Goal: Task Accomplishment & Management: Use online tool/utility

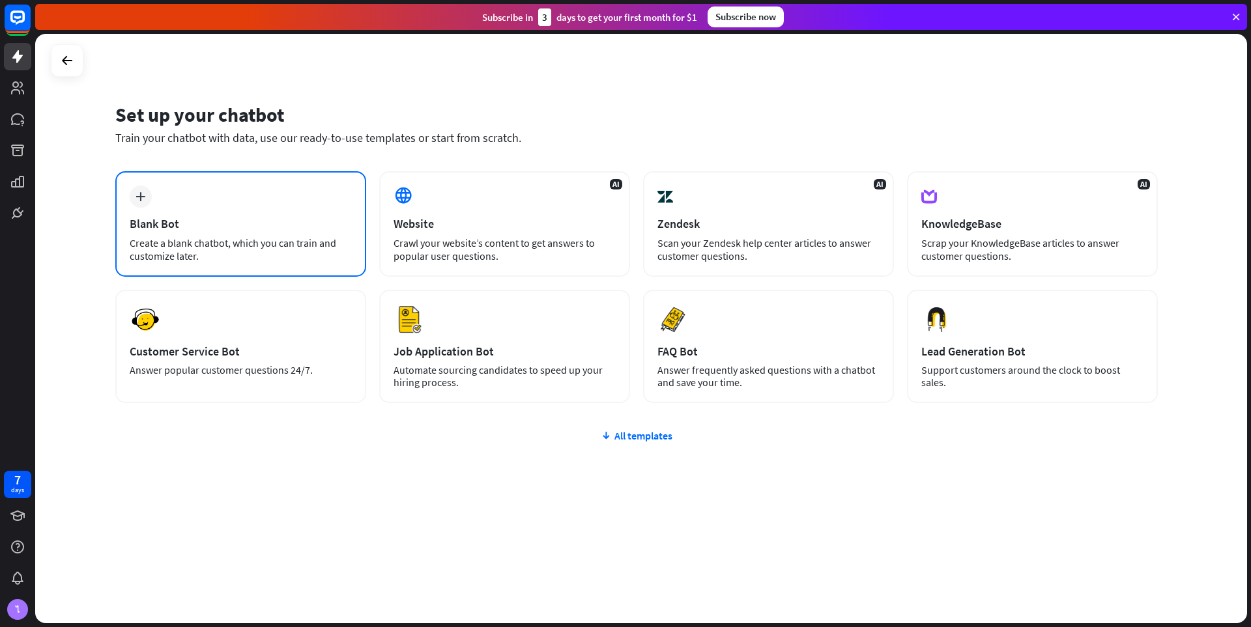
click at [283, 225] on div "Blank Bot" at bounding box center [241, 223] width 222 height 15
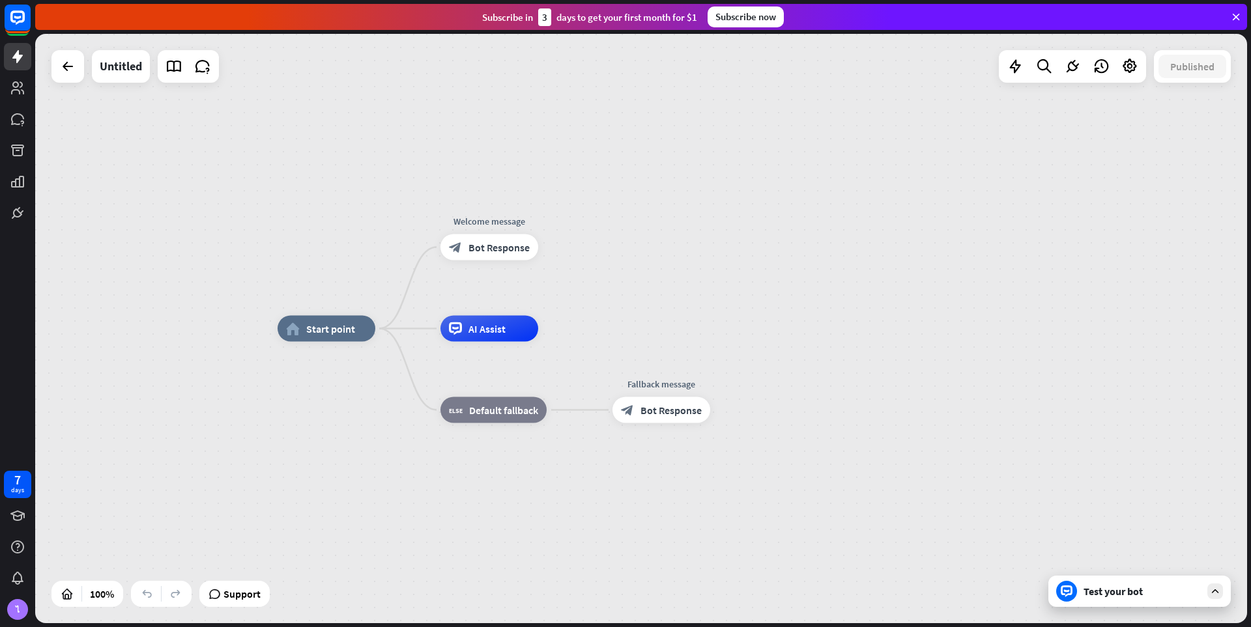
drag, startPoint x: 188, startPoint y: 306, endPoint x: 173, endPoint y: 303, distance: 15.2
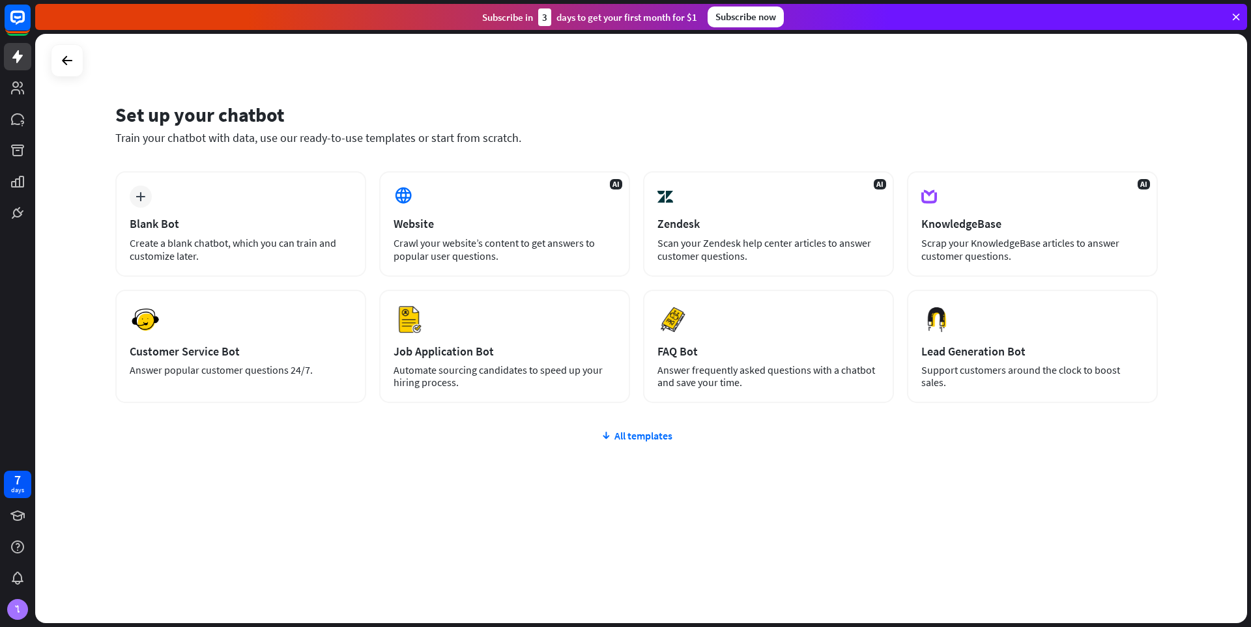
drag, startPoint x: 204, startPoint y: 105, endPoint x: 224, endPoint y: 117, distance: 23.1
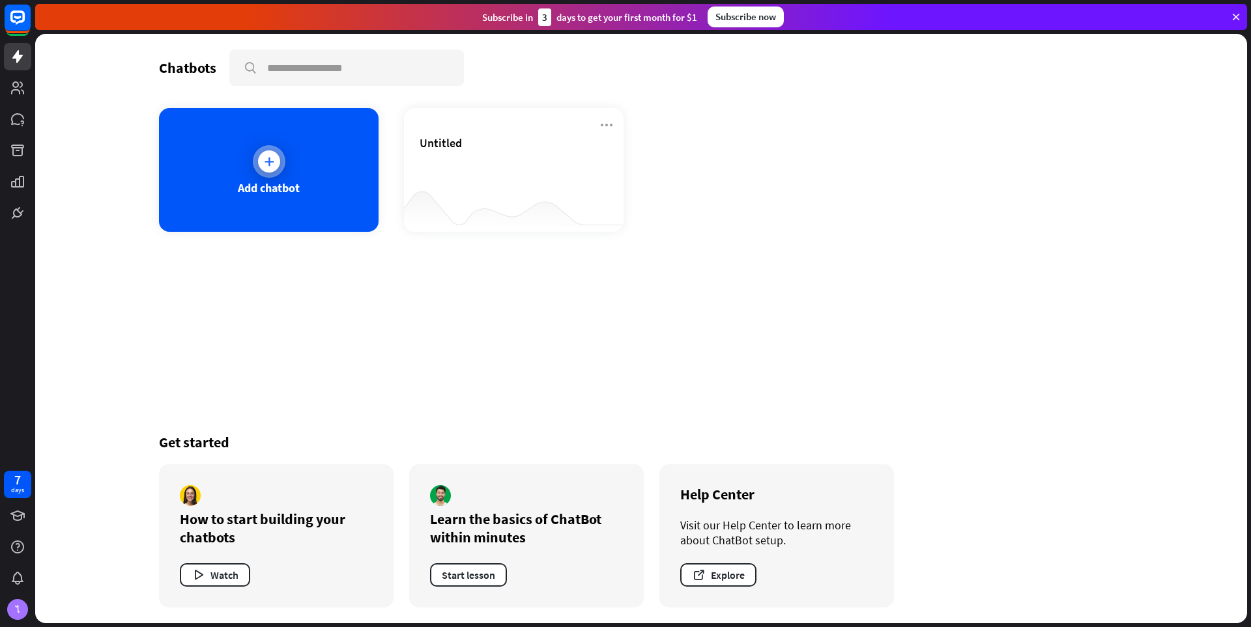
click at [261, 170] on div at bounding box center [269, 161] width 33 height 33
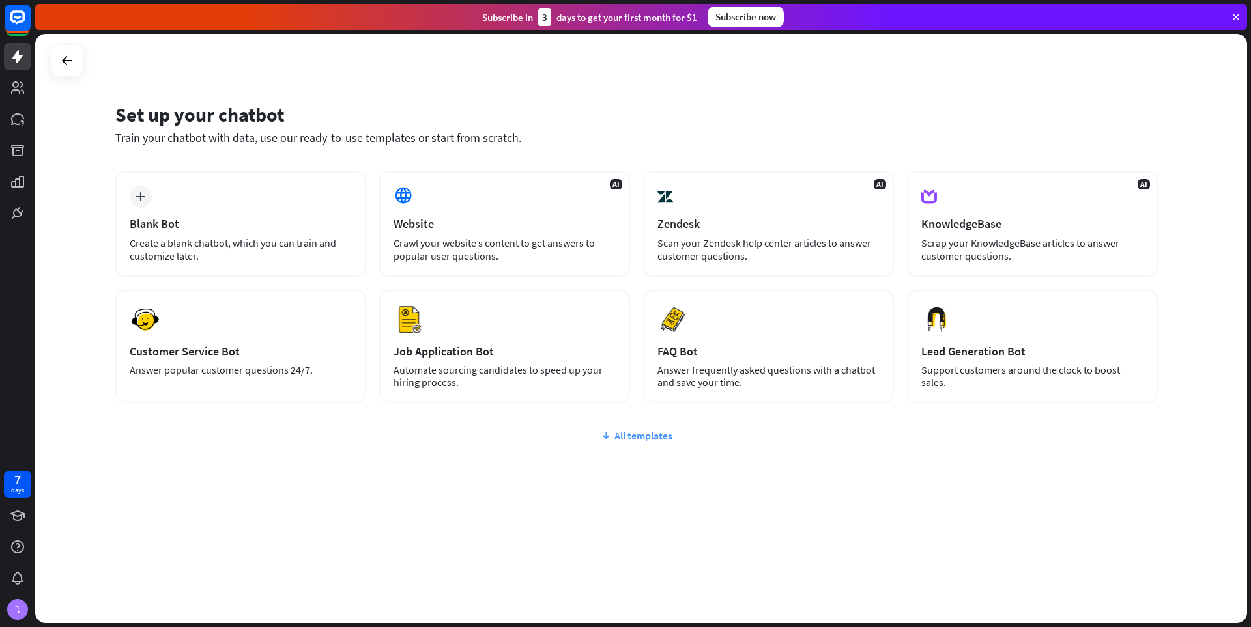
click at [634, 440] on div "All templates" at bounding box center [636, 435] width 1043 height 13
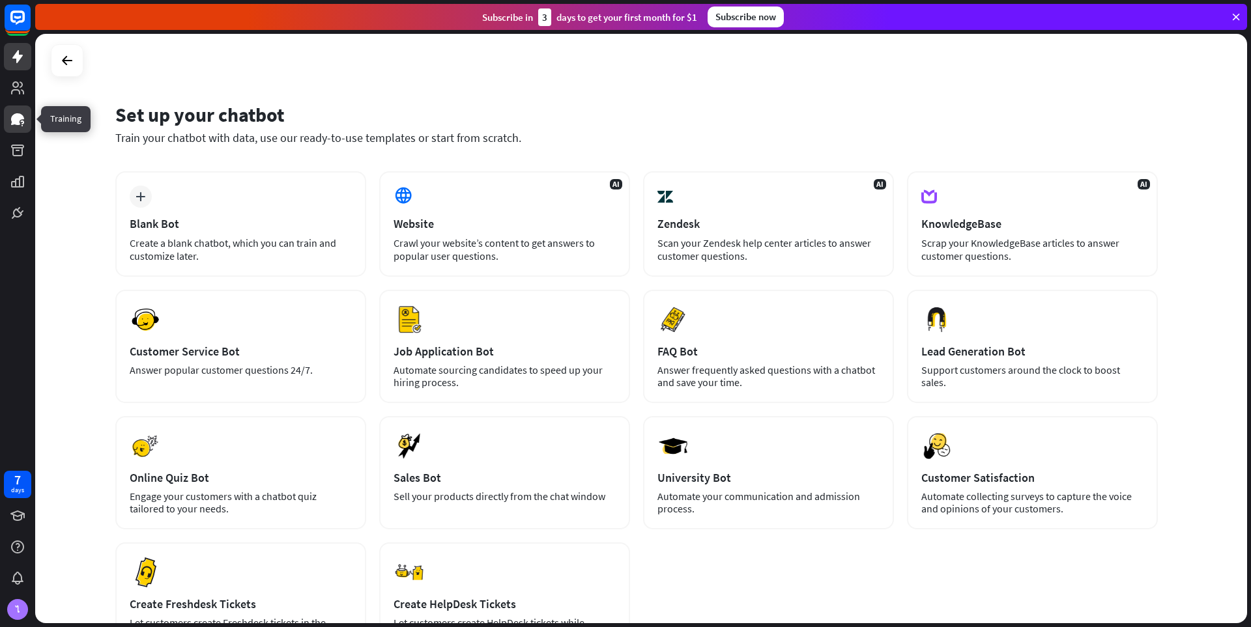
click at [22, 125] on icon at bounding box center [22, 125] width 1 height 1
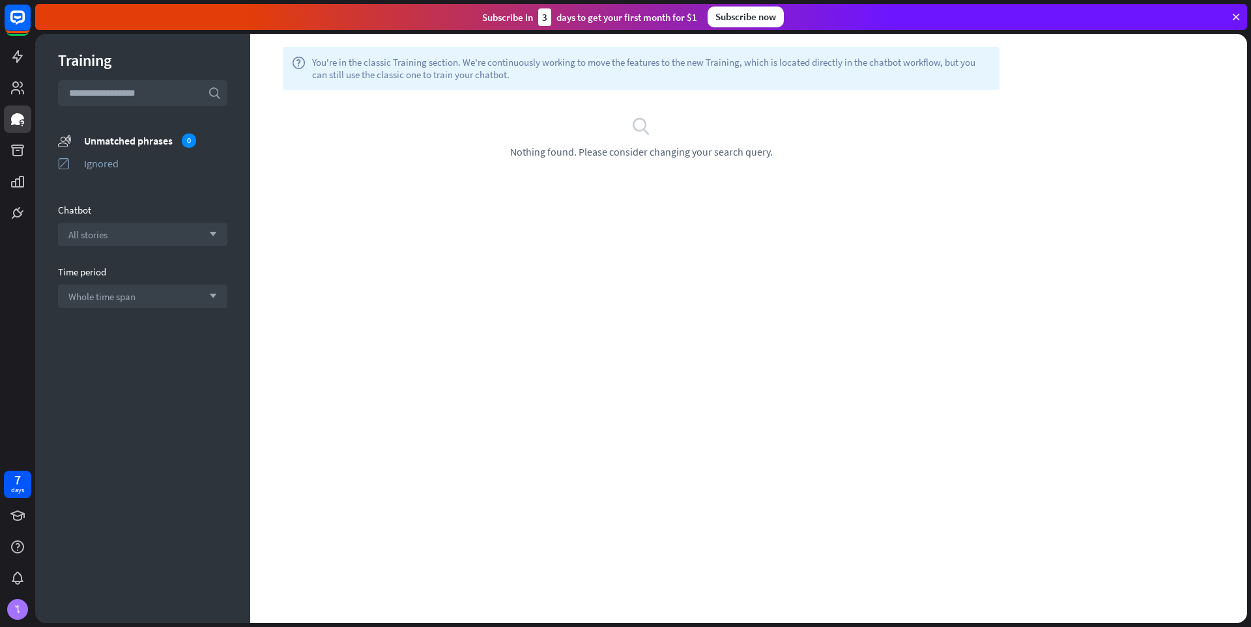
drag, startPoint x: 461, startPoint y: 165, endPoint x: 376, endPoint y: 64, distance: 132.2
click at [461, 164] on div "search Nothing found. Please consider changing your search query." at bounding box center [641, 137] width 782 height 94
drag, startPoint x: 374, startPoint y: 57, endPoint x: 433, endPoint y: 168, distance: 125.3
click at [375, 59] on span "You're in the classic Training section. We're continuously working to move the …" at bounding box center [651, 68] width 678 height 25
click at [132, 238] on div "All stories arrow_down" at bounding box center [142, 234] width 169 height 23
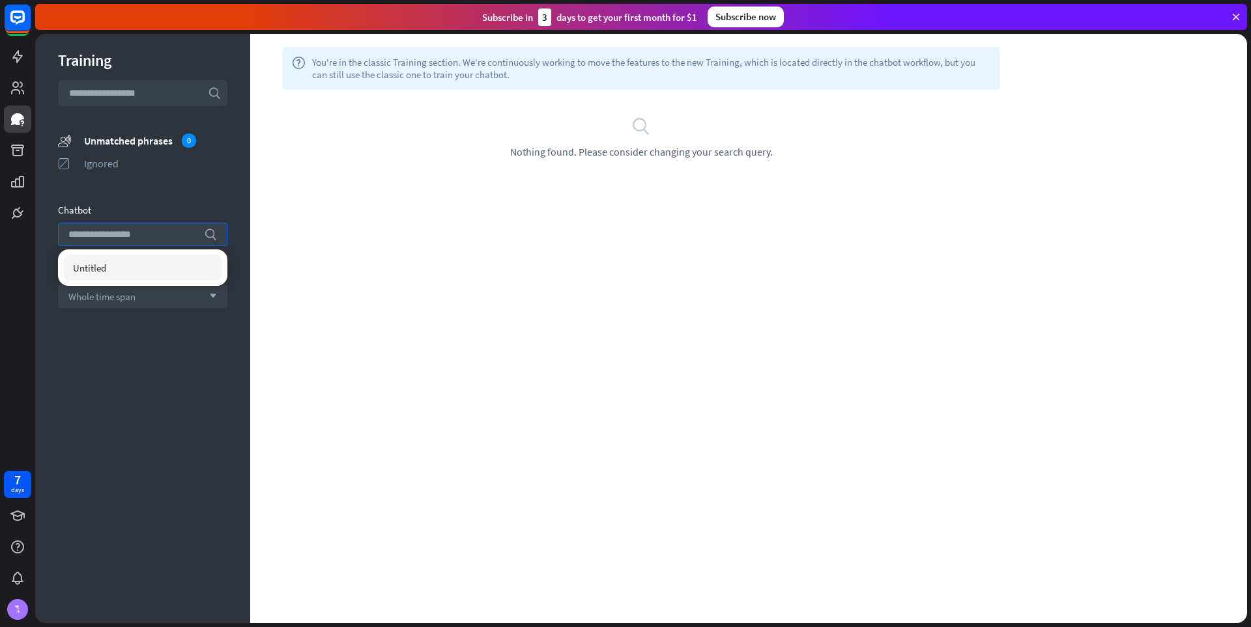
click at [138, 96] on input "text" at bounding box center [142, 93] width 169 height 26
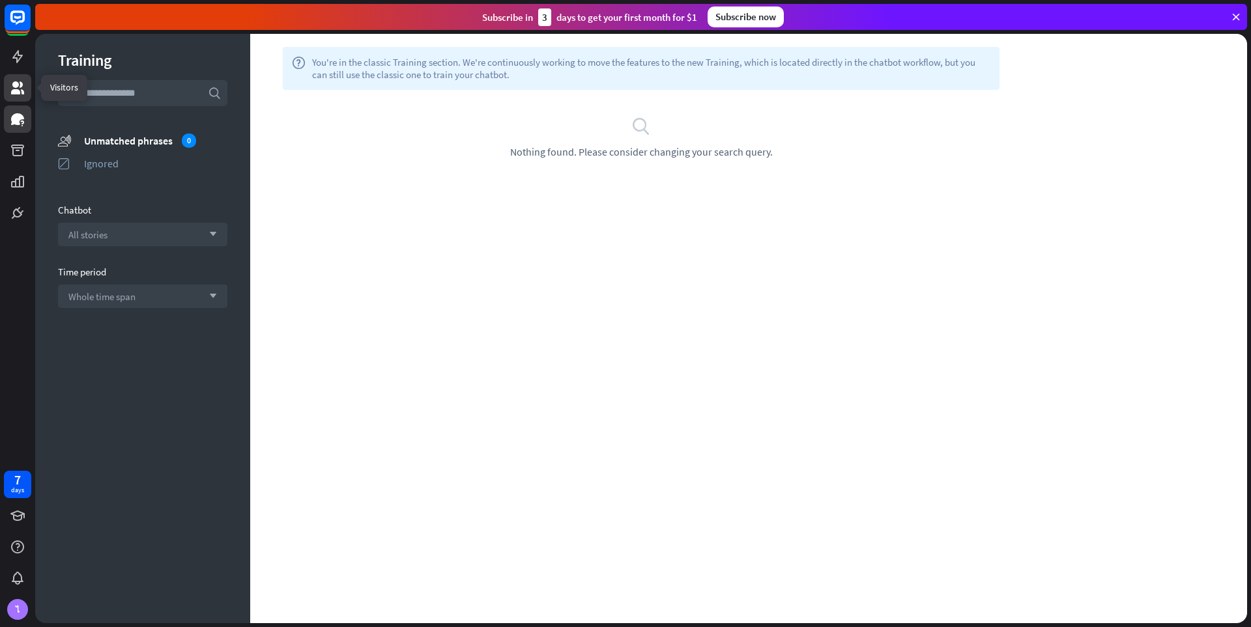
click at [17, 84] on icon at bounding box center [17, 87] width 13 height 13
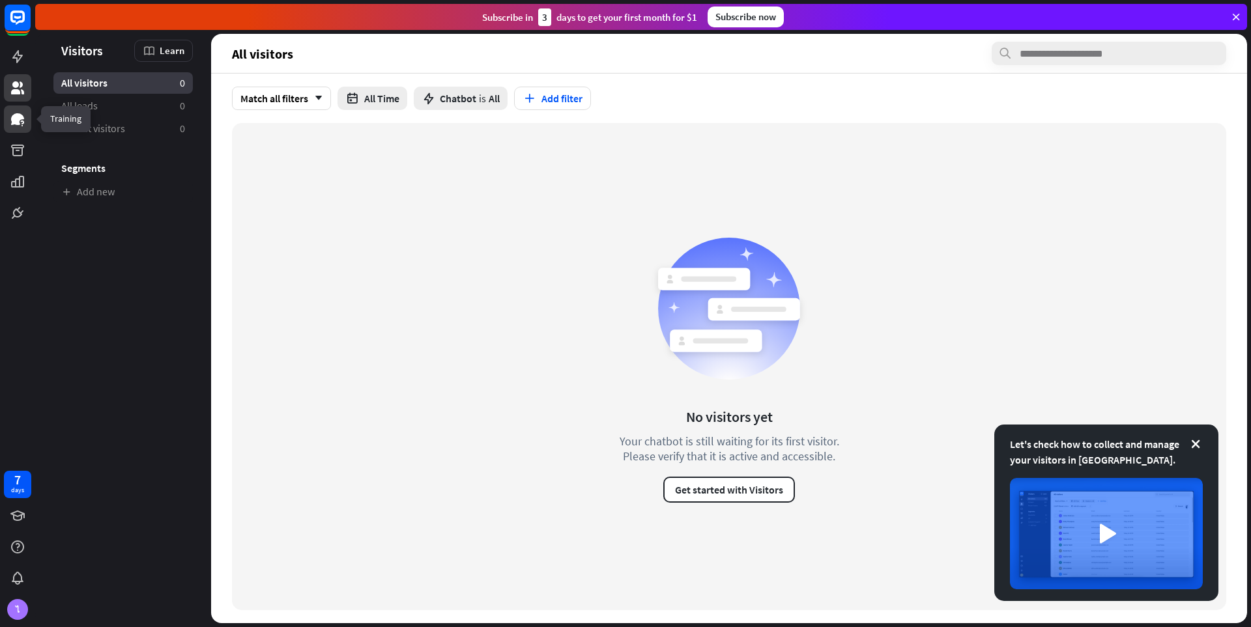
click at [16, 107] on link at bounding box center [17, 119] width 27 height 27
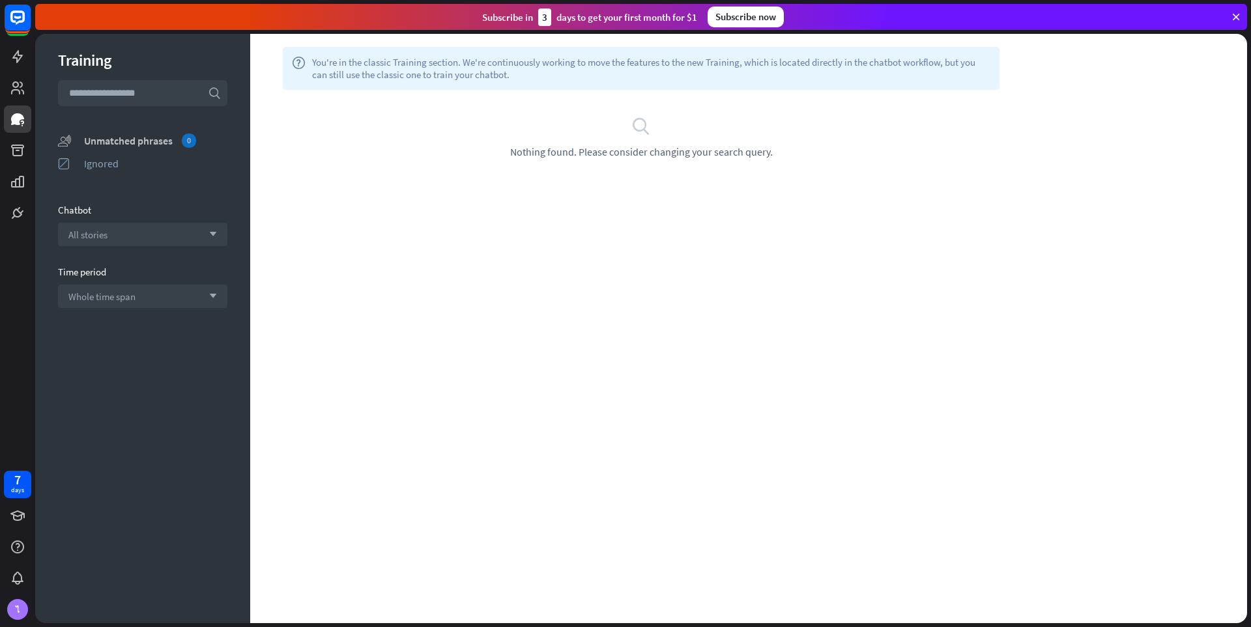
click at [124, 141] on div "Unmatched phrases 0" at bounding box center [155, 141] width 143 height 14
click at [13, 22] on icon at bounding box center [18, 18] width 16 height 16
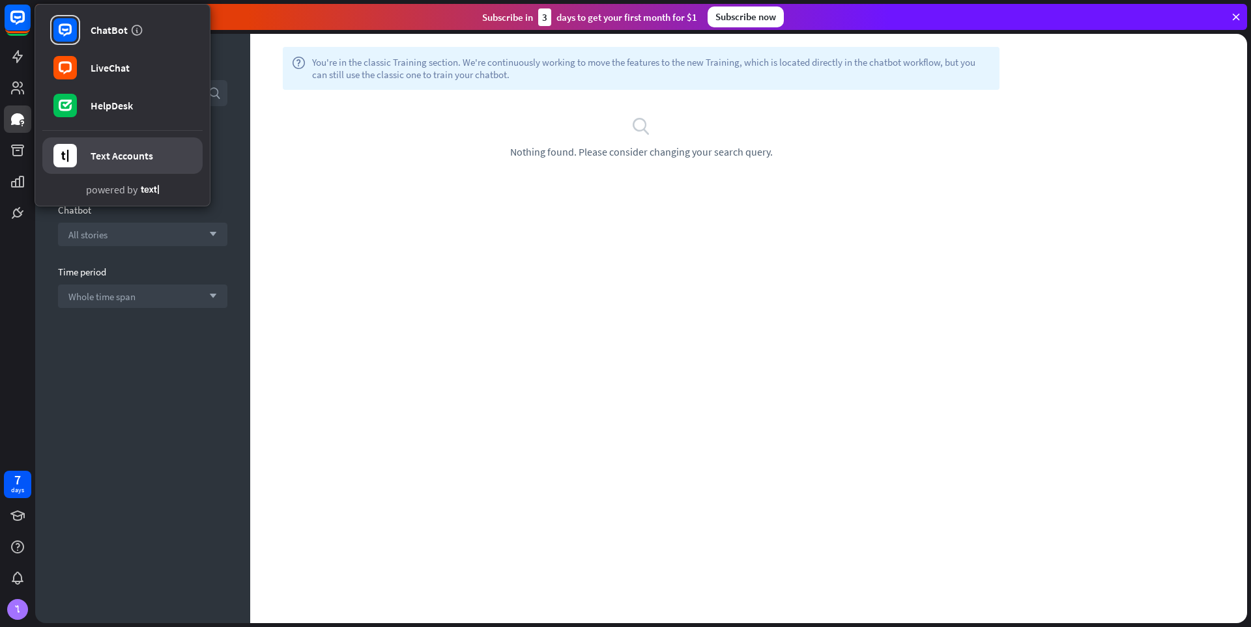
click at [140, 155] on div "Text Accounts" at bounding box center [122, 155] width 63 height 13
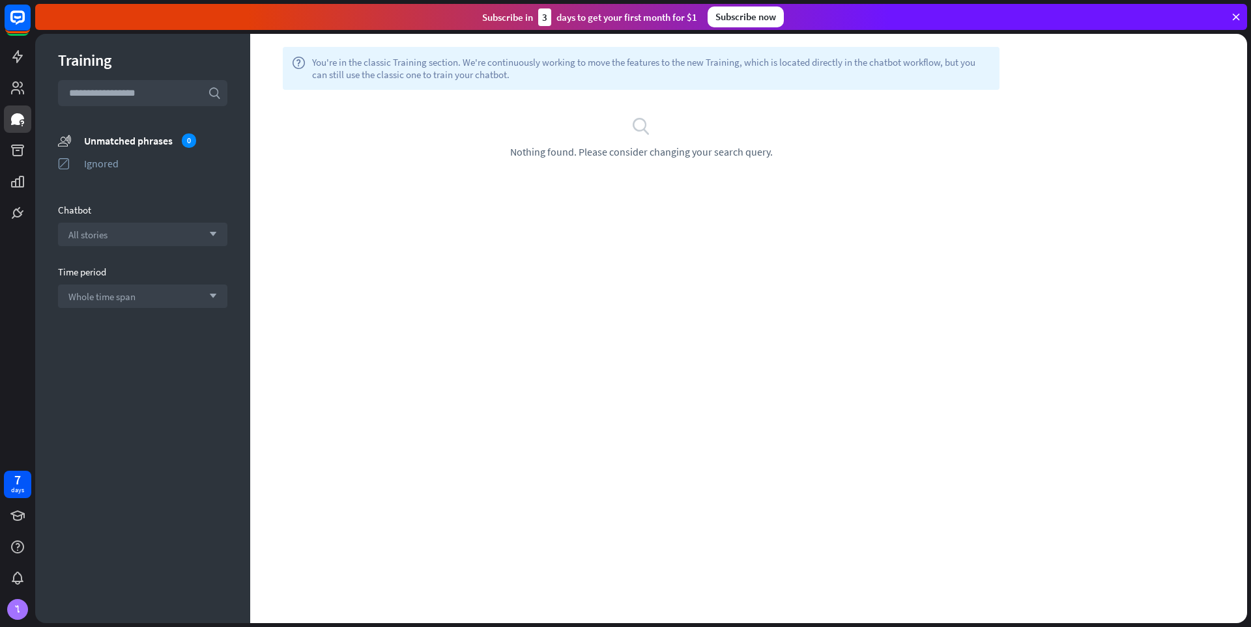
click at [604, 21] on div "Subscribe [DATE] to get your first month for $1" at bounding box center [589, 17] width 215 height 18
click at [20, 50] on icon at bounding box center [18, 57] width 16 height 16
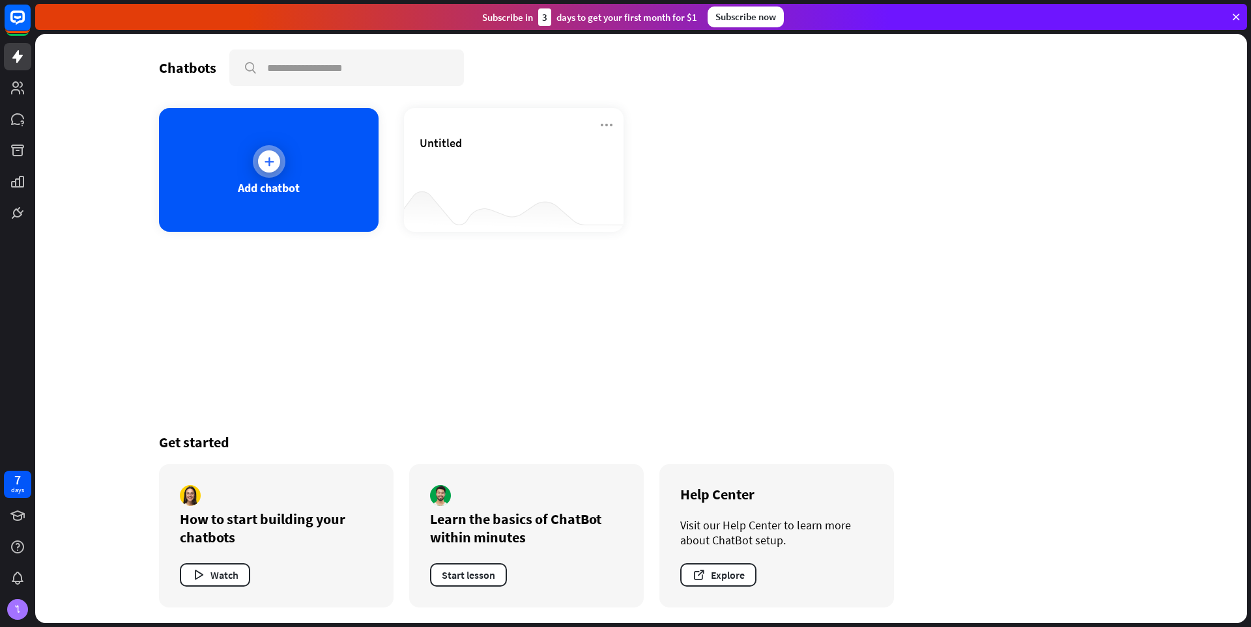
click at [274, 163] on icon at bounding box center [269, 161] width 13 height 13
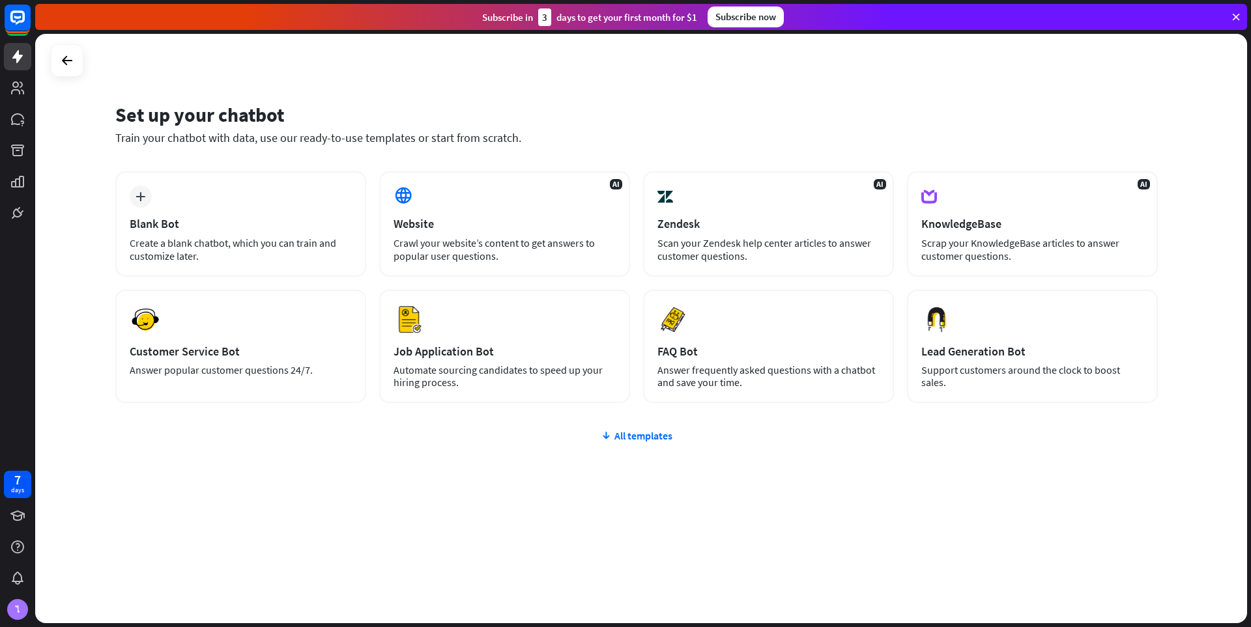
drag, startPoint x: 324, startPoint y: 52, endPoint x: 371, endPoint y: 113, distance: 77.0
click at [352, 94] on div "Set up your chatbot Train your chatbot with data, use our ready-to-use template…" at bounding box center [641, 329] width 1212 height 590
click at [246, 92] on div "Set up your chatbot Train your chatbot with data, use our ready-to-use template…" at bounding box center [641, 329] width 1212 height 590
click at [20, 23] on icon at bounding box center [18, 18] width 16 height 16
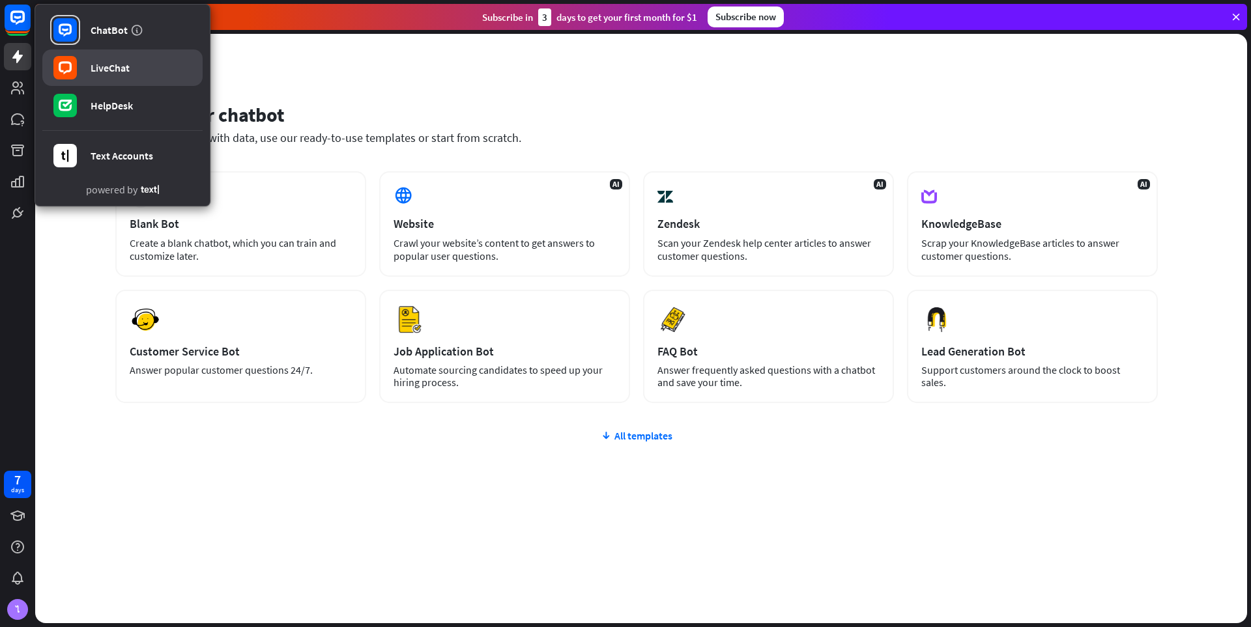
click at [100, 70] on div "LiveChat" at bounding box center [110, 67] width 39 height 13
